Goal: Information Seeking & Learning: Learn about a topic

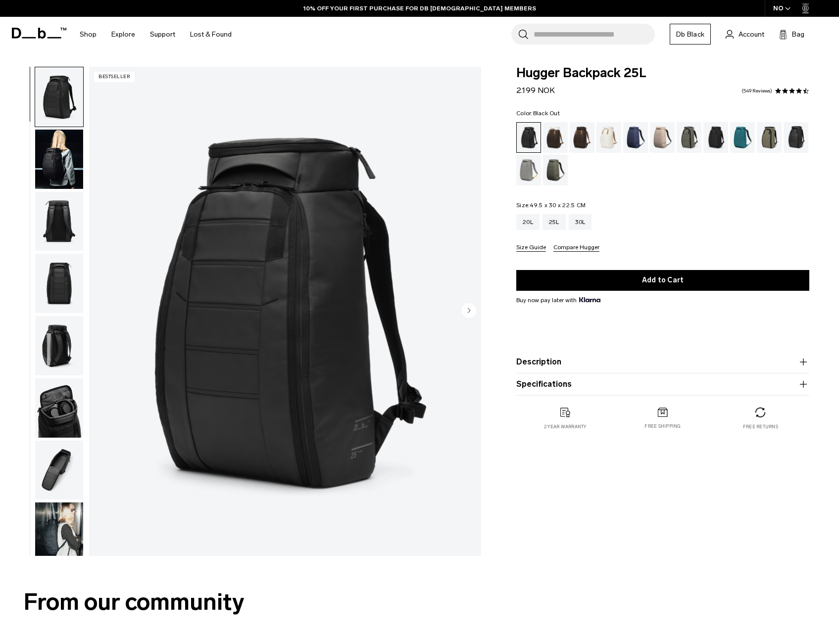
click at [475, 309] on circle "Next slide" at bounding box center [468, 310] width 15 height 15
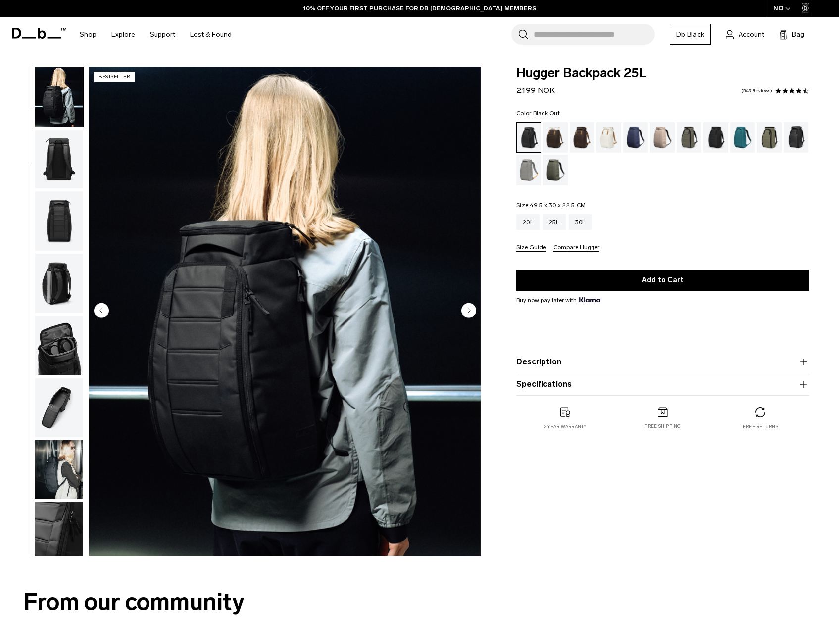
click at [593, 392] on product-accordion "Specifications Volume 25 Litres Dimensions 49.5 x 30 x 22.5 CM (H x W x D) Weig…" at bounding box center [662, 384] width 293 height 22
click at [594, 388] on button "Specifications" at bounding box center [662, 384] width 293 height 12
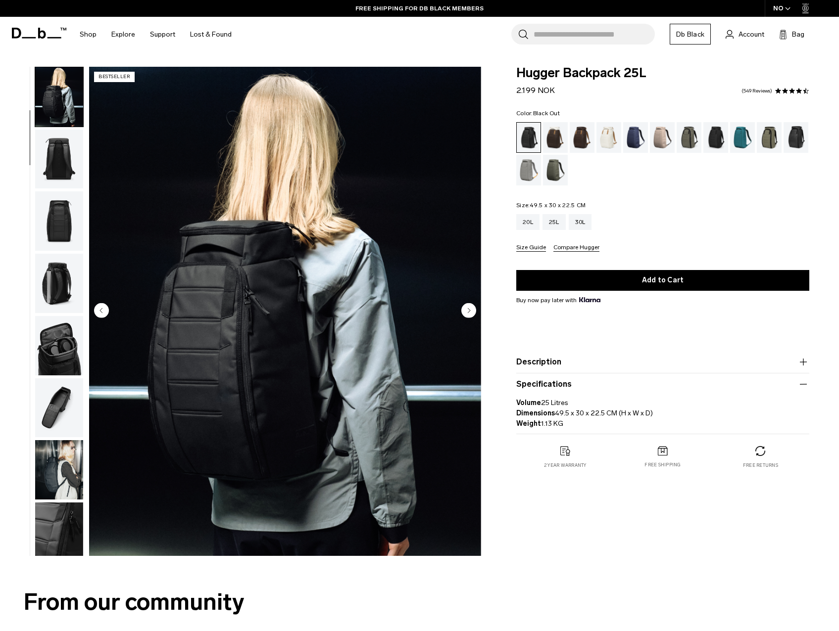
click at [566, 369] on product-accordion "Description Even the best-selling Hugger backpack isn’t immune to reimagination…" at bounding box center [662, 362] width 293 height 22
click at [568, 363] on button "Description" at bounding box center [662, 362] width 293 height 12
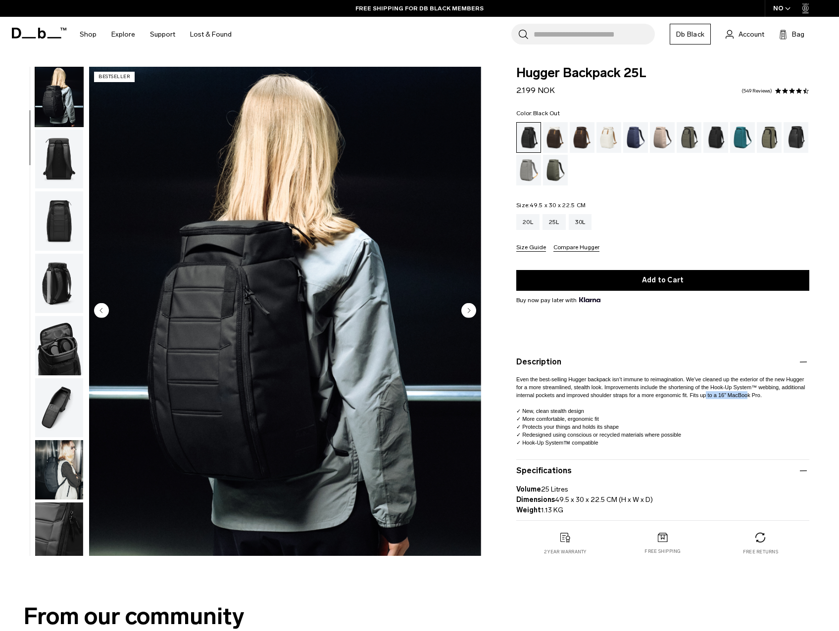
drag, startPoint x: 537, startPoint y: 404, endPoint x: 582, endPoint y: 405, distance: 45.0
click at [582, 398] on span "Even the best-selling Hugger backpack isn’t immune to reimagination. We’ve clea…" at bounding box center [660, 387] width 288 height 22
drag, startPoint x: 582, startPoint y: 405, endPoint x: 613, endPoint y: 407, distance: 30.7
click at [613, 407] on p "Even the best-selling Hugger backpack isn’t immune to reimagination. We’ve clea…" at bounding box center [662, 407] width 293 height 79
